Goal: Information Seeking & Learning: Learn about a topic

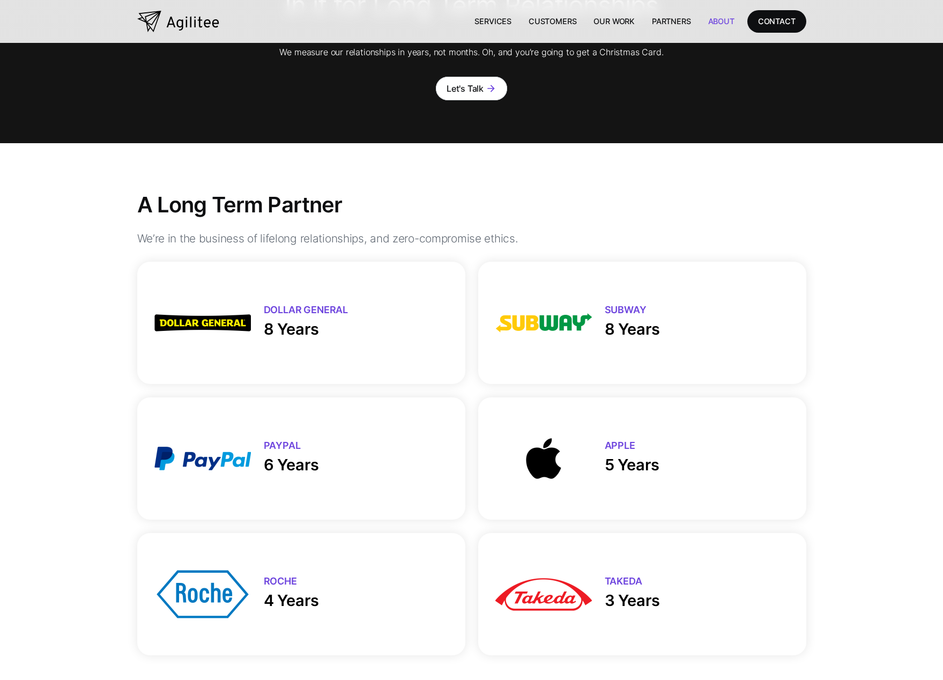
scroll to position [429, 0]
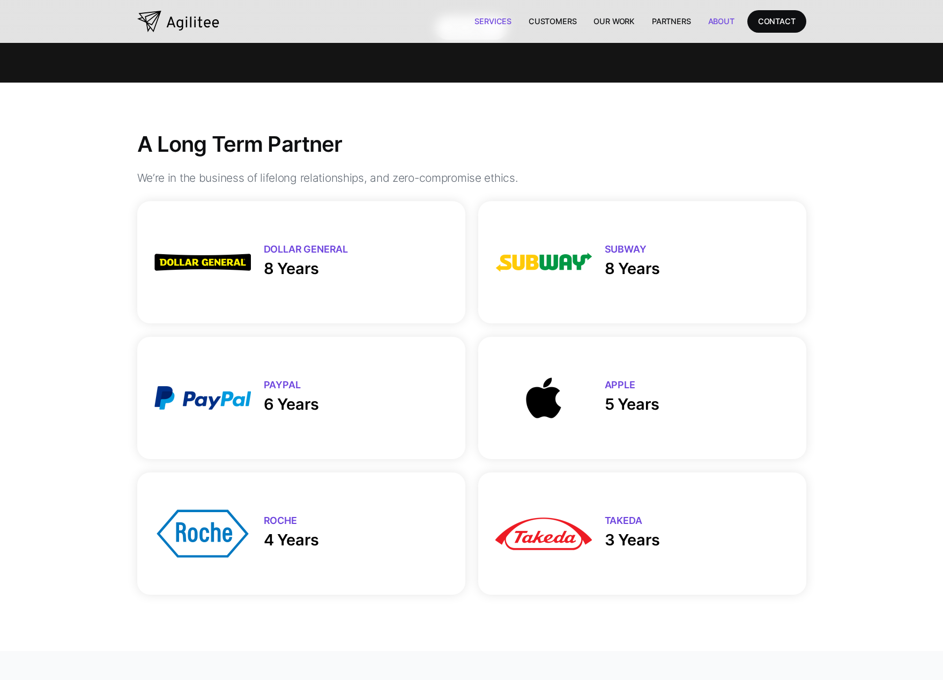
click at [502, 24] on link "Services" at bounding box center [493, 21] width 54 height 22
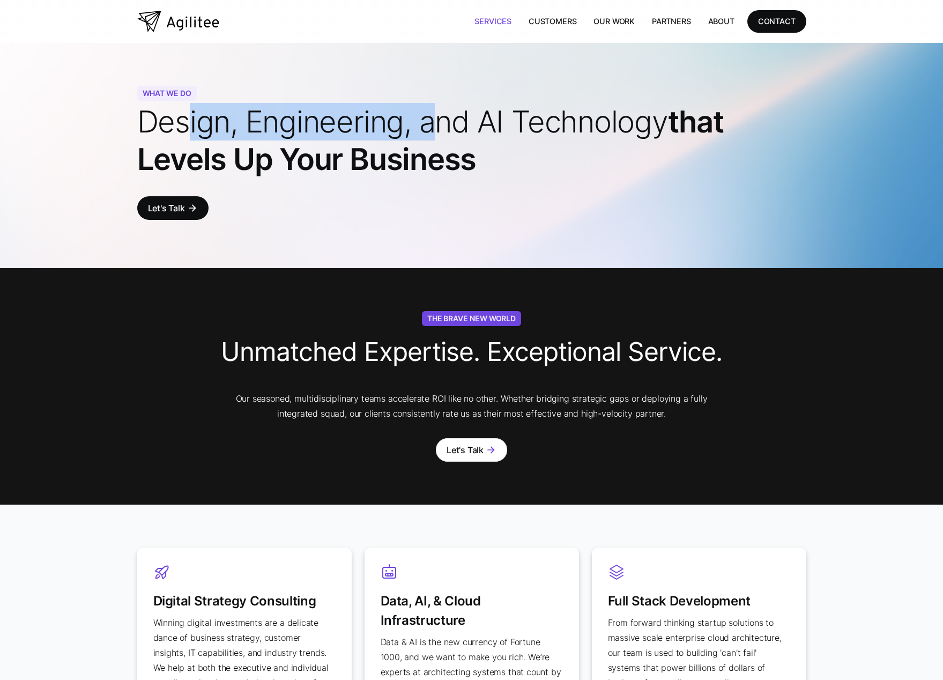
drag, startPoint x: 187, startPoint y: 115, endPoint x: 439, endPoint y: 123, distance: 252.2
click at [439, 123] on span "Design, Engineering, and AI Technology" at bounding box center [402, 122] width 531 height 36
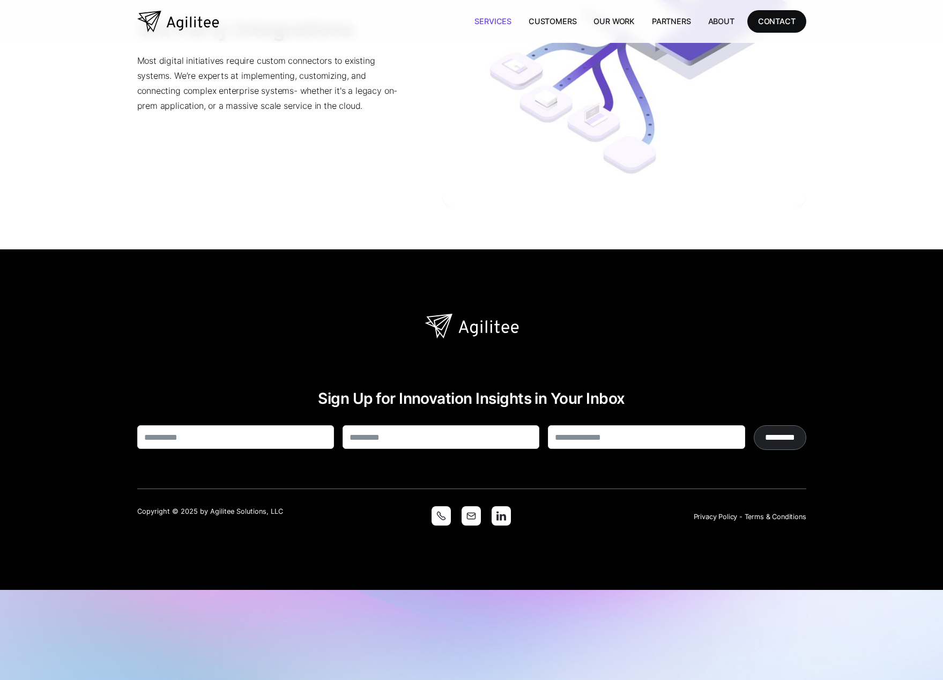
scroll to position [2785, 0]
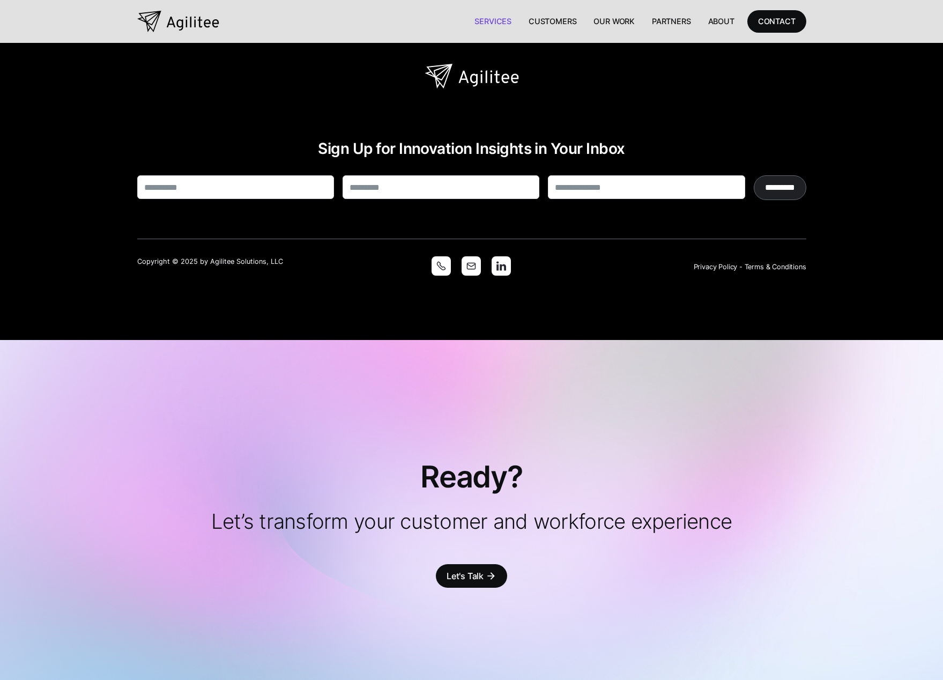
click at [501, 256] on img at bounding box center [501, 265] width 19 height 19
click at [446, 632] on div "Ready? Let’s transform your customer and workforce experience Let's Talk arrow_…" at bounding box center [471, 523] width 669 height 366
